Goal: Use online tool/utility: Utilize a website feature to perform a specific function

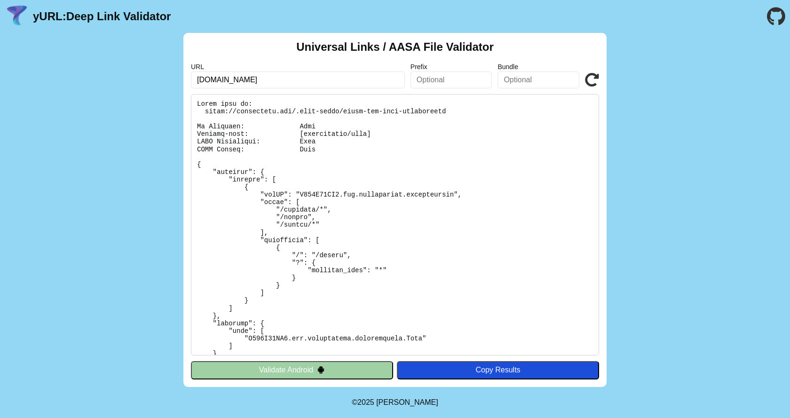
click at [597, 76] on icon at bounding box center [592, 80] width 14 height 14
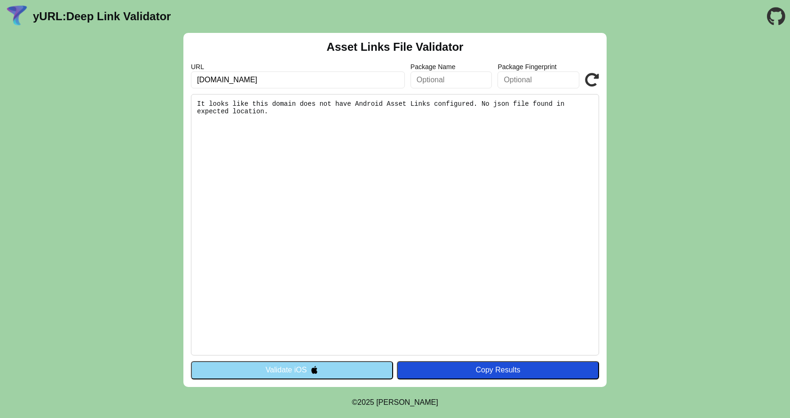
click at [607, 84] on div "Asset Links File Validator URL addigitals.com Package Name Package Fingerprint …" at bounding box center [395, 210] width 790 height 354
click at [596, 82] on icon at bounding box center [592, 80] width 14 height 14
click at [309, 379] on button "Validate iOS" at bounding box center [292, 370] width 202 height 18
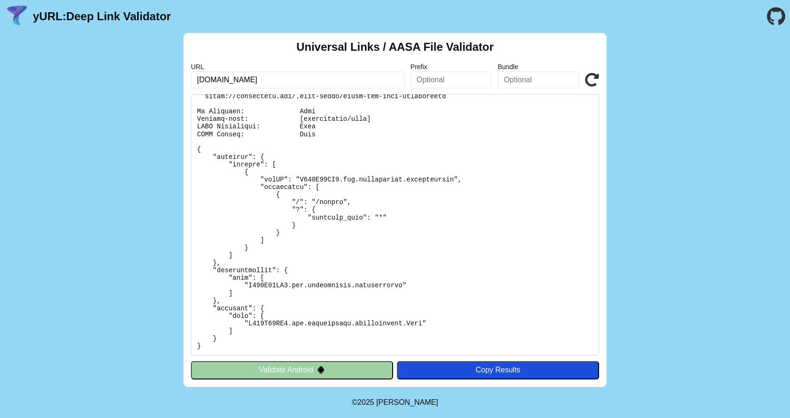
scroll to position [156, 0]
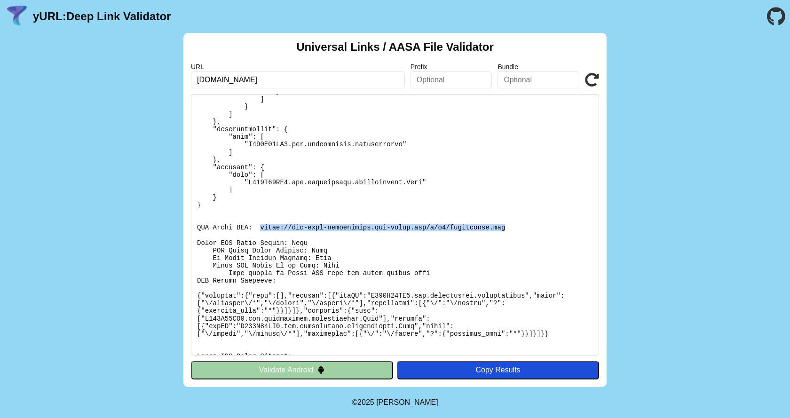
drag, startPoint x: 255, startPoint y: 228, endPoint x: 479, endPoint y: 231, distance: 224.2
click at [479, 231] on pre at bounding box center [395, 224] width 408 height 261
click at [592, 75] on icon at bounding box center [592, 80] width 14 height 14
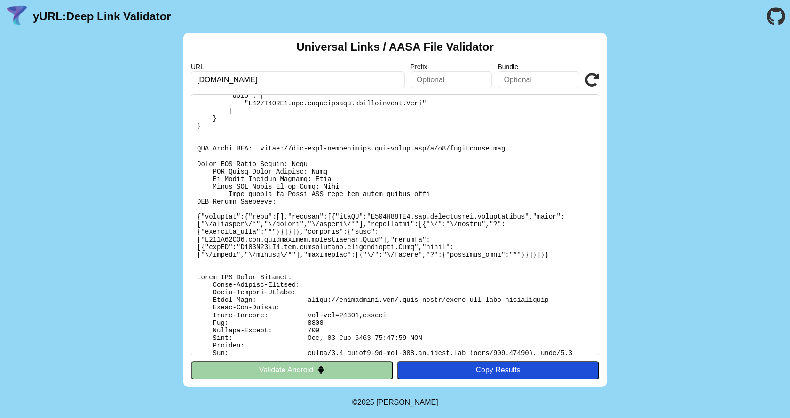
scroll to position [258, 0]
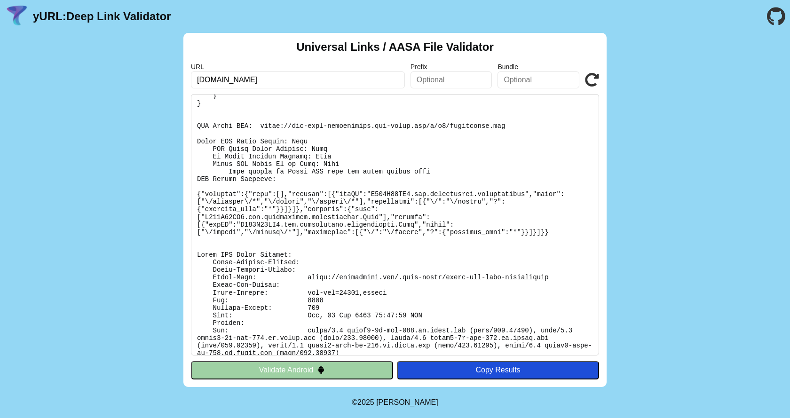
click at [592, 79] on icon at bounding box center [592, 80] width 14 height 14
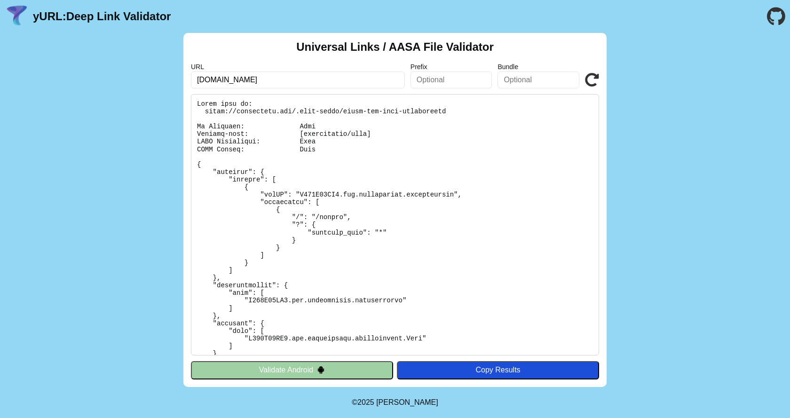
click at [589, 80] on icon at bounding box center [592, 80] width 14 height 14
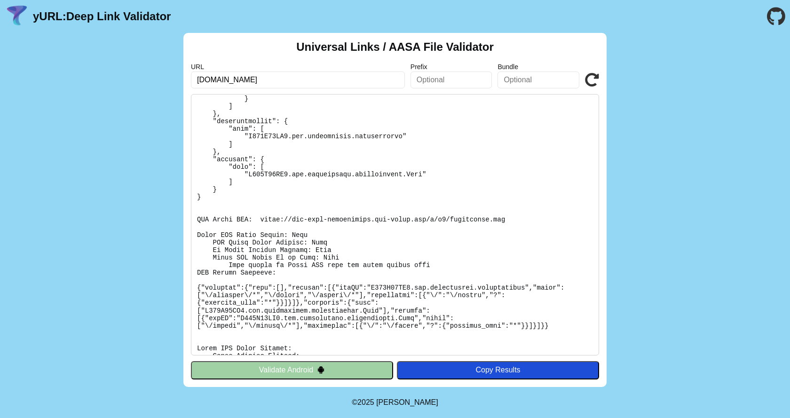
scroll to position [156, 0]
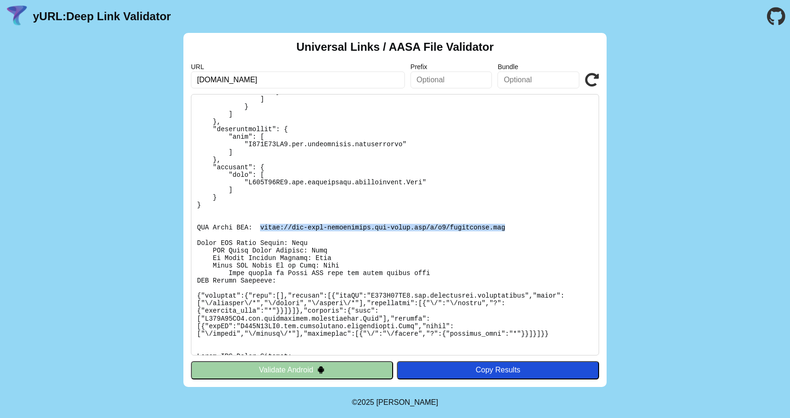
drag, startPoint x: 255, startPoint y: 226, endPoint x: 485, endPoint y: 227, distance: 229.4
click at [485, 227] on pre at bounding box center [395, 224] width 408 height 261
copy pre "[URL][DOMAIN_NAME][DOMAIN_NAME]"
click at [205, 77] on input "addigitals.com" at bounding box center [298, 79] width 214 height 17
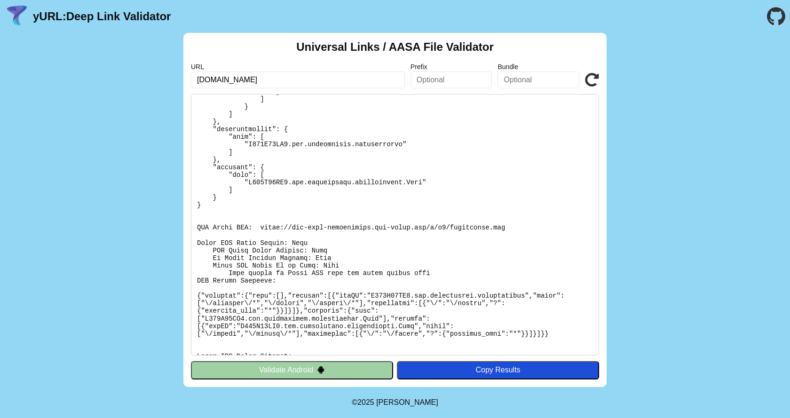
click at [205, 77] on input "addigitals.com" at bounding box center [298, 79] width 214 height 17
type input "[DOMAIN_NAME]"
click at [588, 79] on icon at bounding box center [592, 80] width 14 height 14
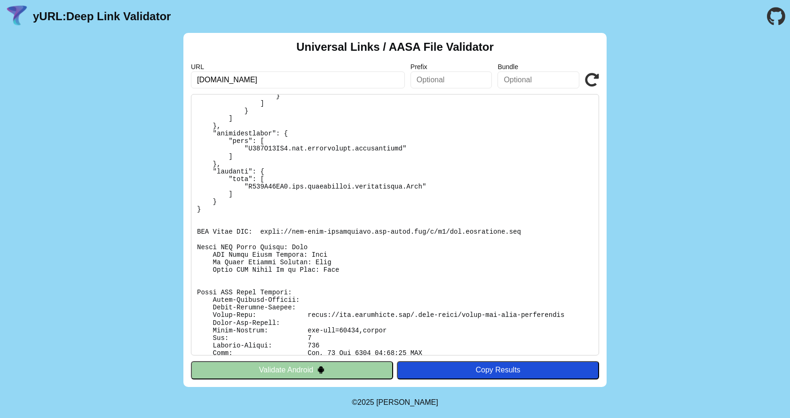
scroll to position [188, 0]
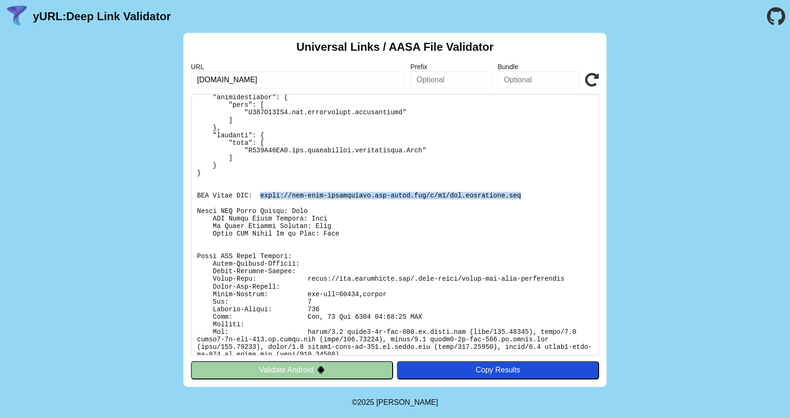
drag, startPoint x: 256, startPoint y: 196, endPoint x: 494, endPoint y: 197, distance: 237.8
click at [494, 197] on pre at bounding box center [395, 224] width 408 height 261
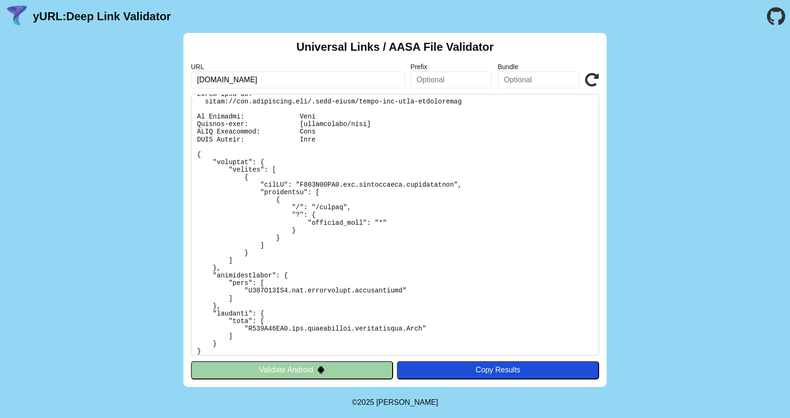
scroll to position [0, 0]
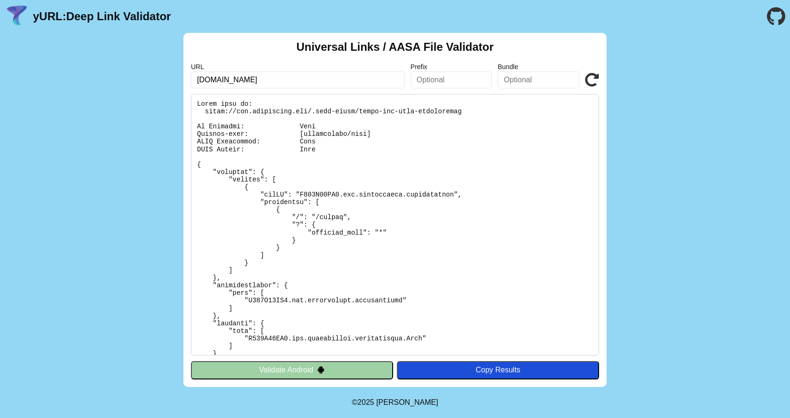
click at [286, 79] on input "[DOMAIN_NAME]" at bounding box center [298, 79] width 214 height 17
click at [129, 18] on link "yURL: Deep Link Validator" at bounding box center [102, 16] width 138 height 13
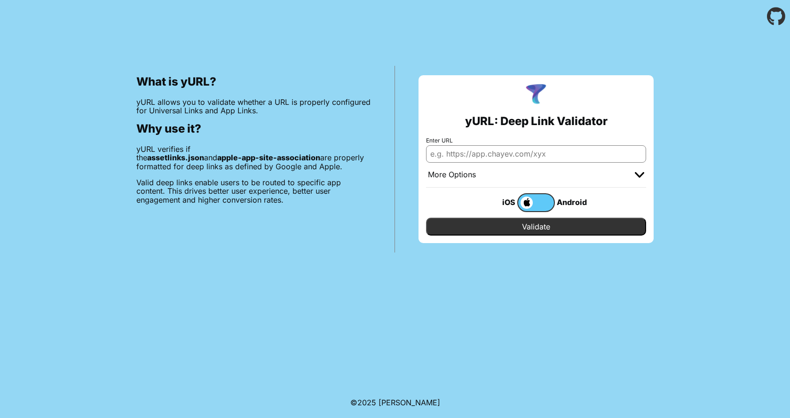
click at [479, 148] on input "Enter URL" at bounding box center [536, 153] width 220 height 17
paste input "[DOMAIN_NAME]"
type input "[DOMAIN_NAME]"
click at [480, 225] on input "Validate" at bounding box center [536, 227] width 220 height 18
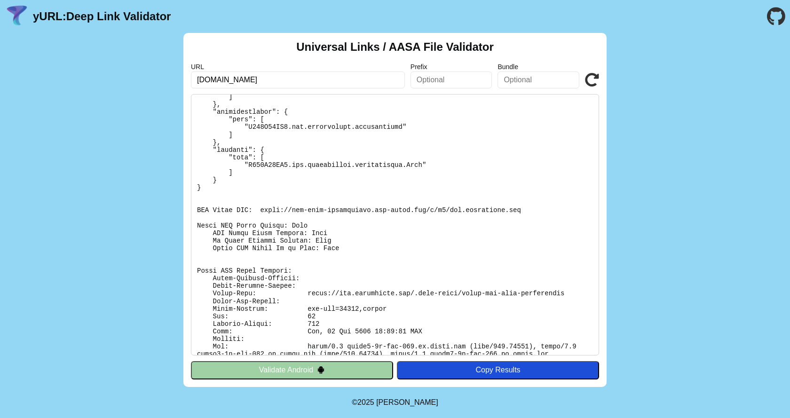
scroll to position [189, 0]
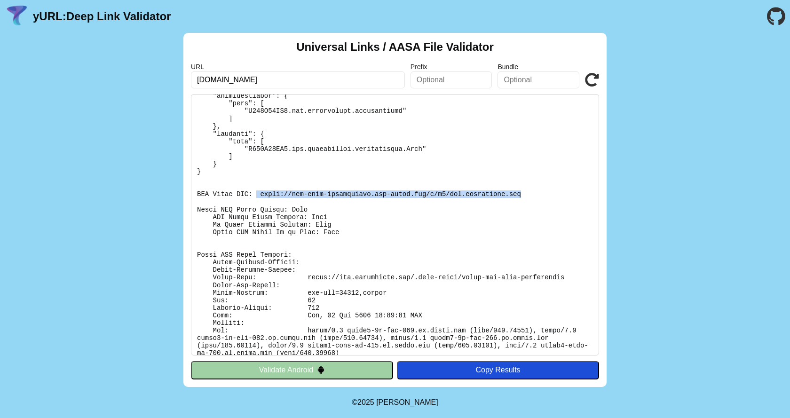
drag, startPoint x: 252, startPoint y: 195, endPoint x: 522, endPoint y: 194, distance: 270.3
click at [522, 194] on pre at bounding box center [395, 224] width 408 height 261
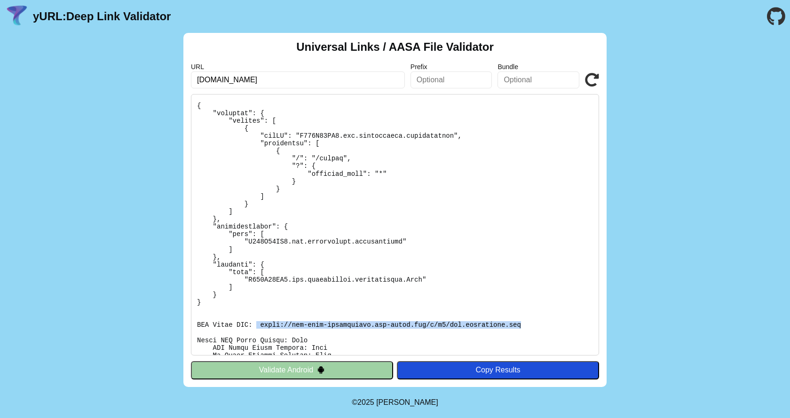
scroll to position [0, 0]
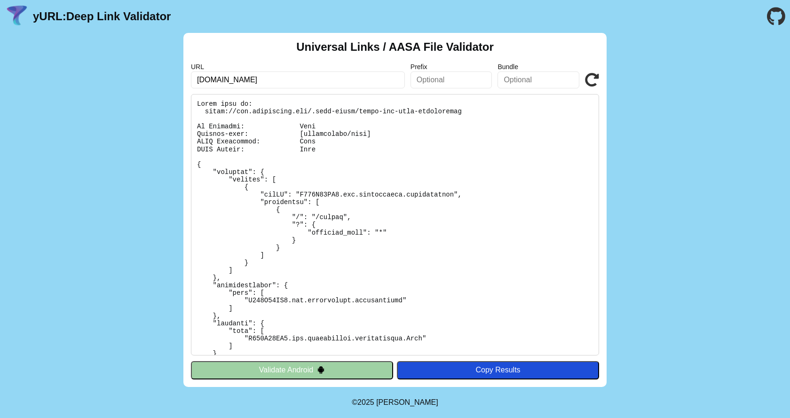
click at [205, 84] on input "app.addigitals.com" at bounding box center [298, 79] width 214 height 17
type input "[DOMAIN_NAME]"
click button "Validate" at bounding box center [0, 0] width 0 height 0
click at [267, 76] on input "[DOMAIN_NAME]" at bounding box center [298, 79] width 214 height 17
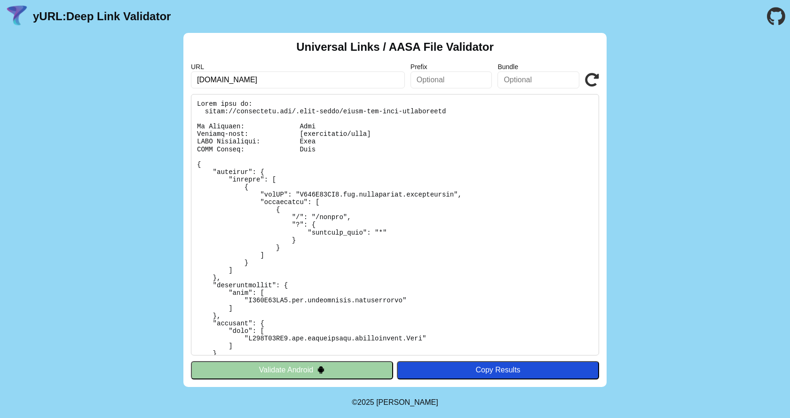
click at [267, 76] on input "[DOMAIN_NAME]" at bounding box center [298, 79] width 214 height 17
click button "Validate" at bounding box center [0, 0] width 0 height 0
